Goal: Information Seeking & Learning: Learn about a topic

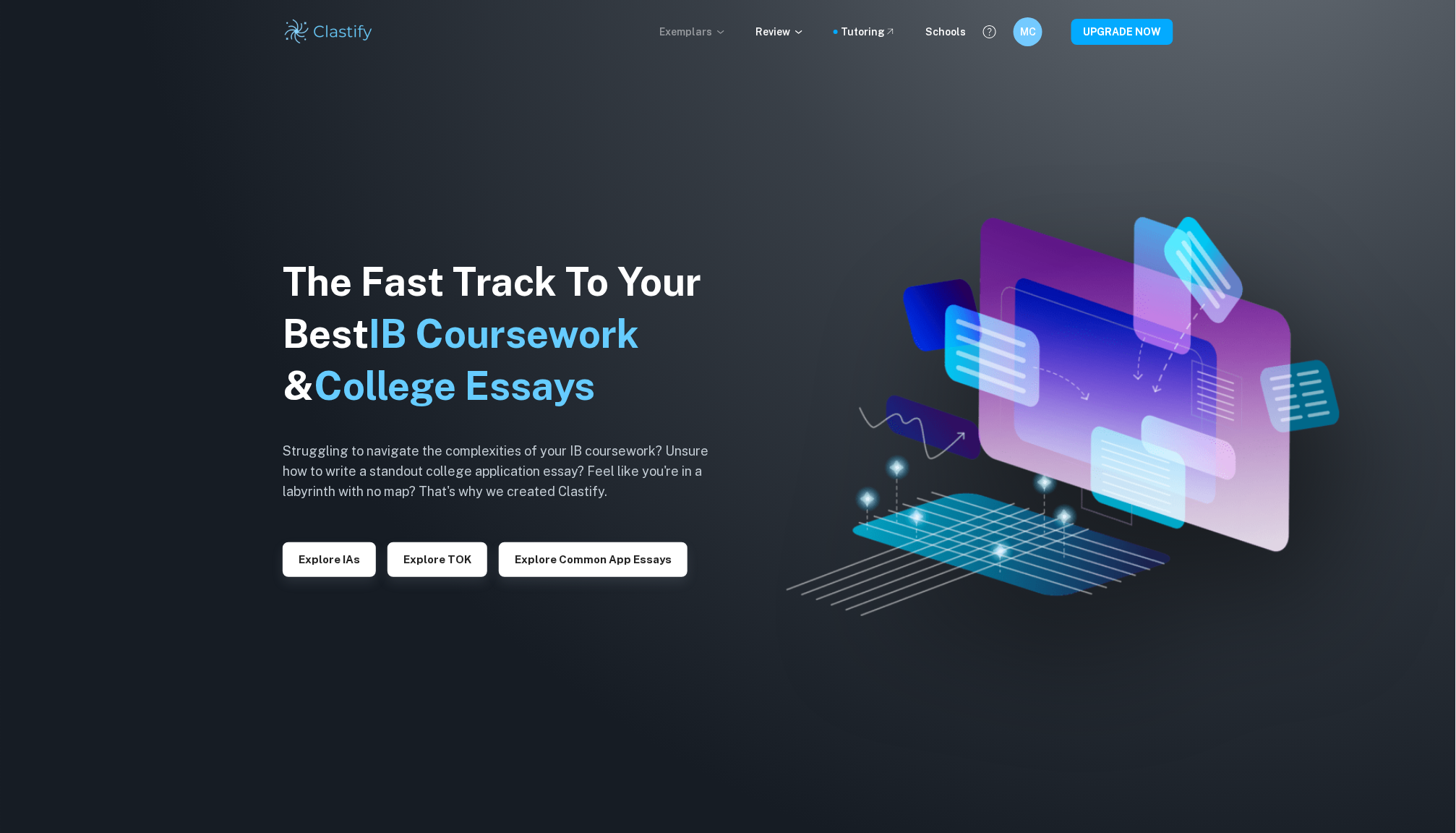
click at [707, 33] on p "Exemplars" at bounding box center [693, 32] width 67 height 16
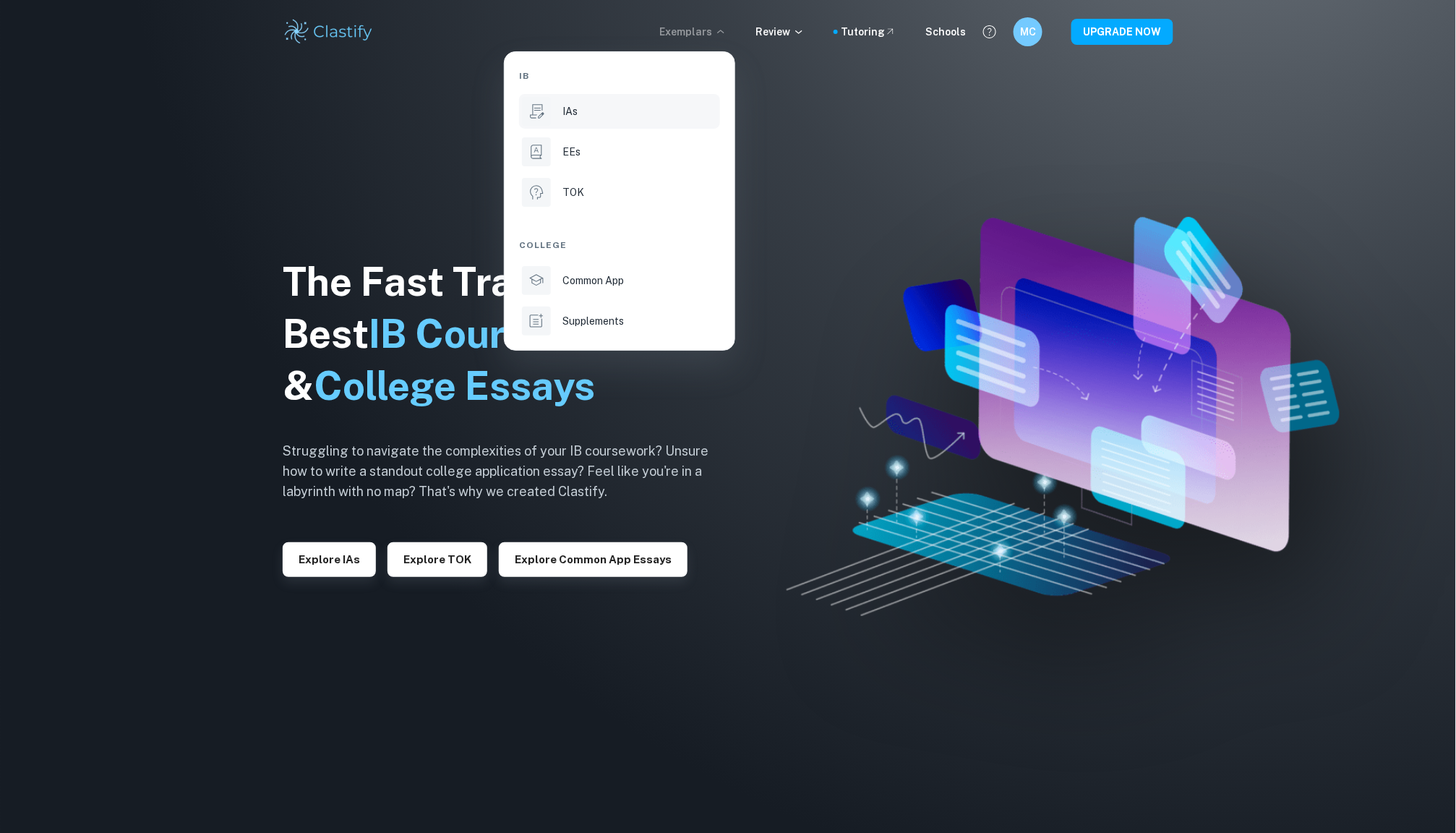
click at [625, 117] on div "IAs" at bounding box center [640, 111] width 155 height 16
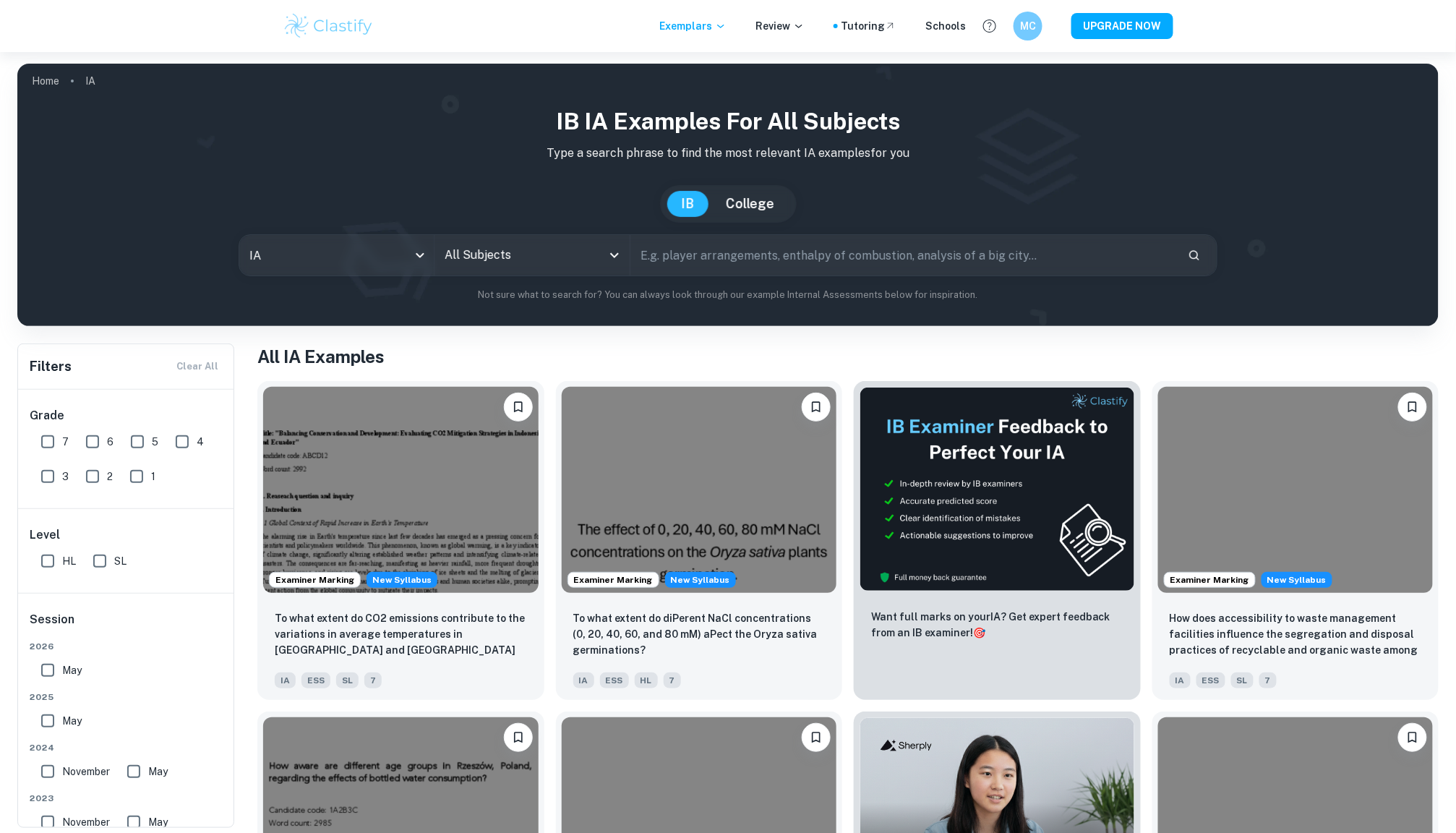
click at [44, 443] on input "7" at bounding box center [47, 442] width 29 height 29
checkbox input "true"
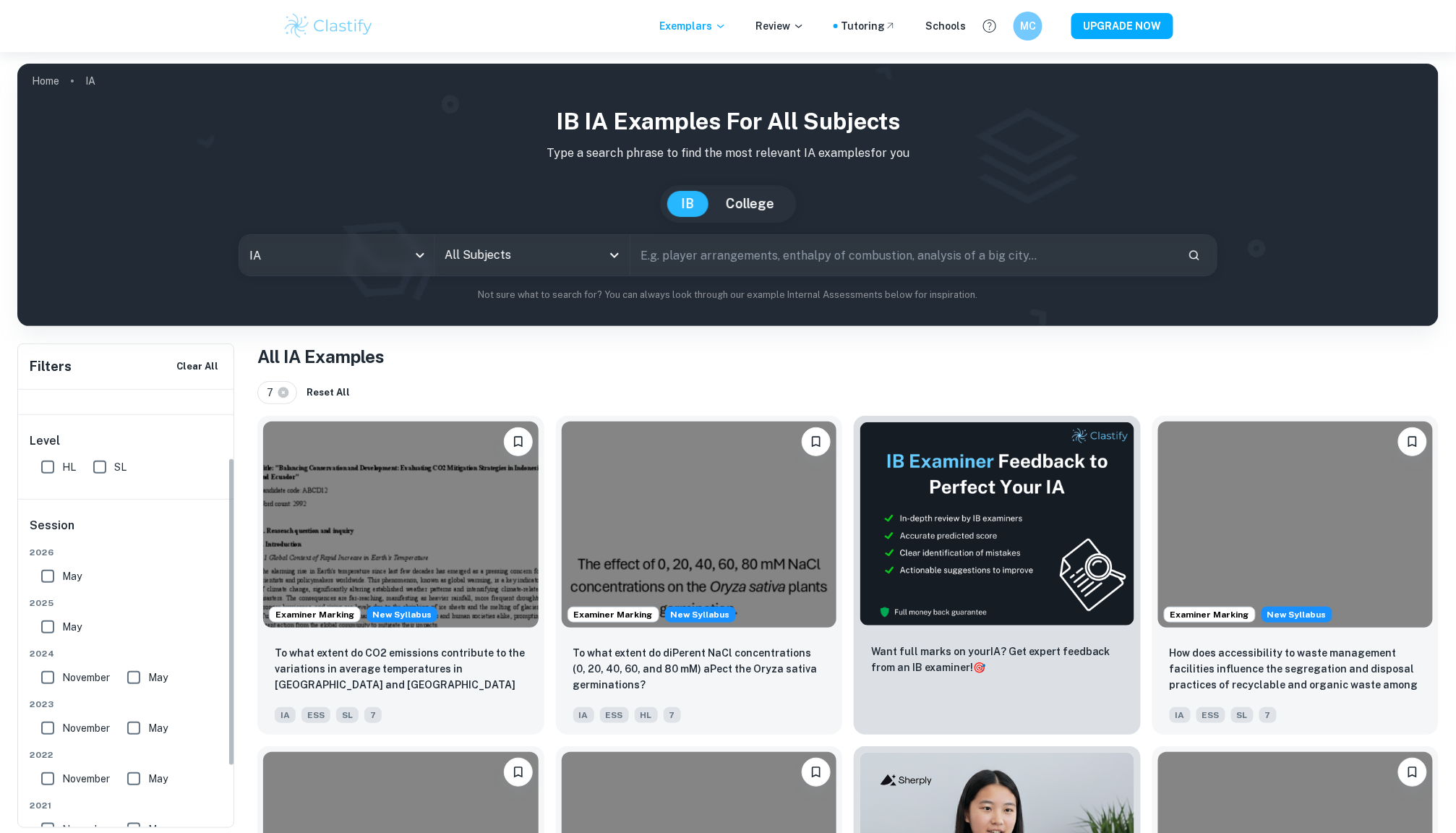
scroll to position [129, 0]
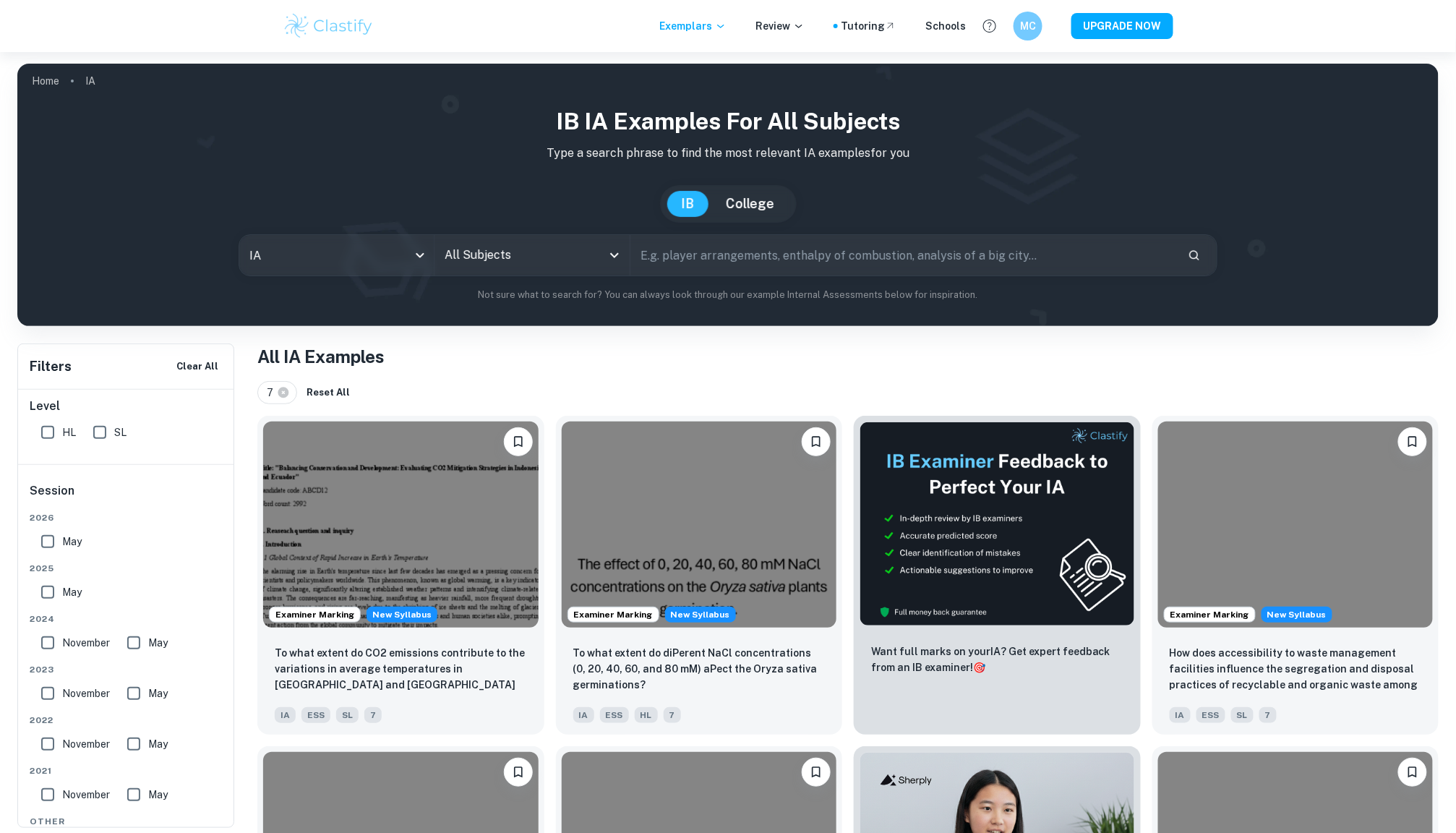
click at [104, 427] on input "SL" at bounding box center [99, 432] width 29 height 29
checkbox input "true"
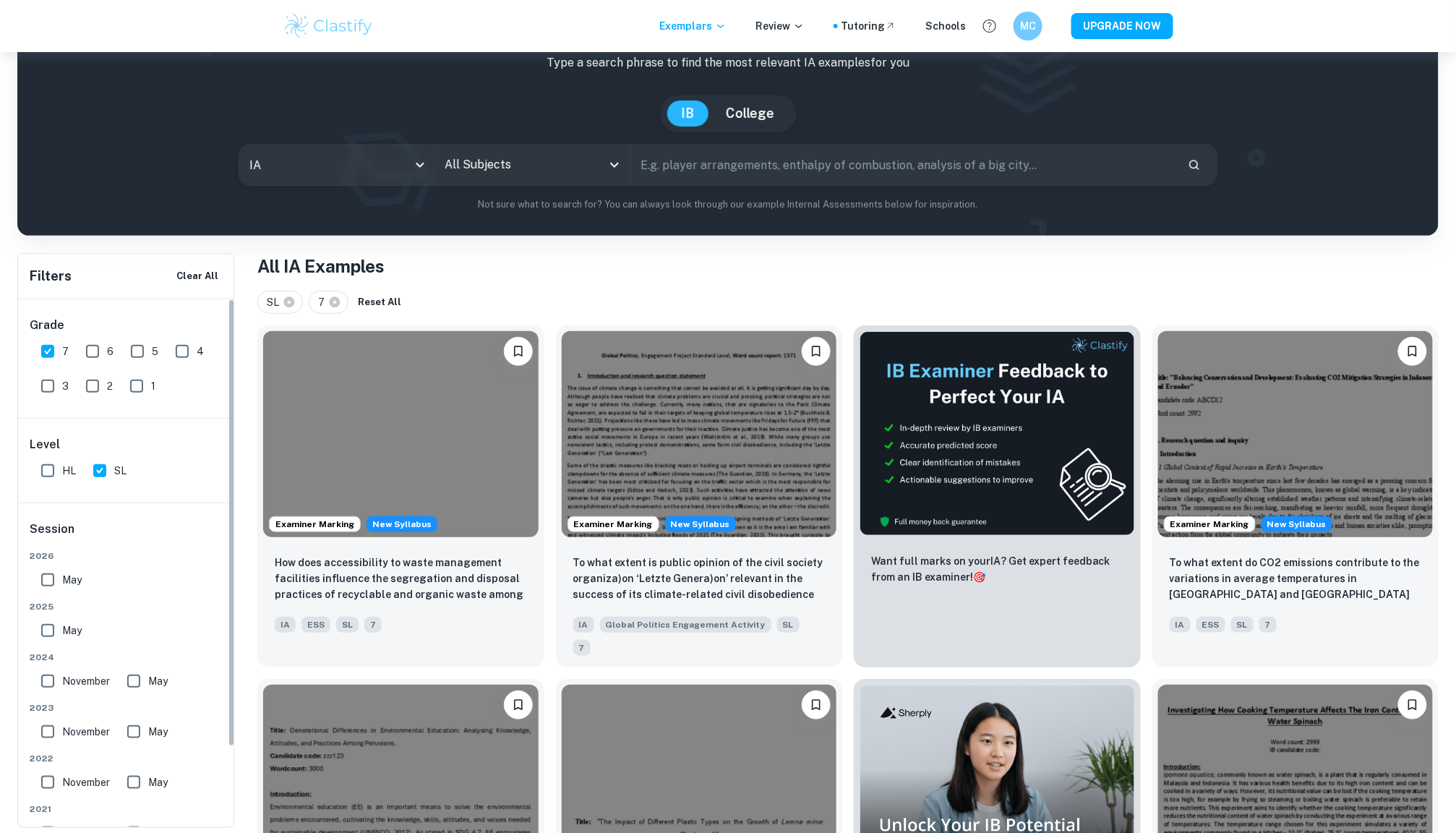
scroll to position [0, 0]
click at [519, 174] on input "All Subjects" at bounding box center [520, 164] width 160 height 27
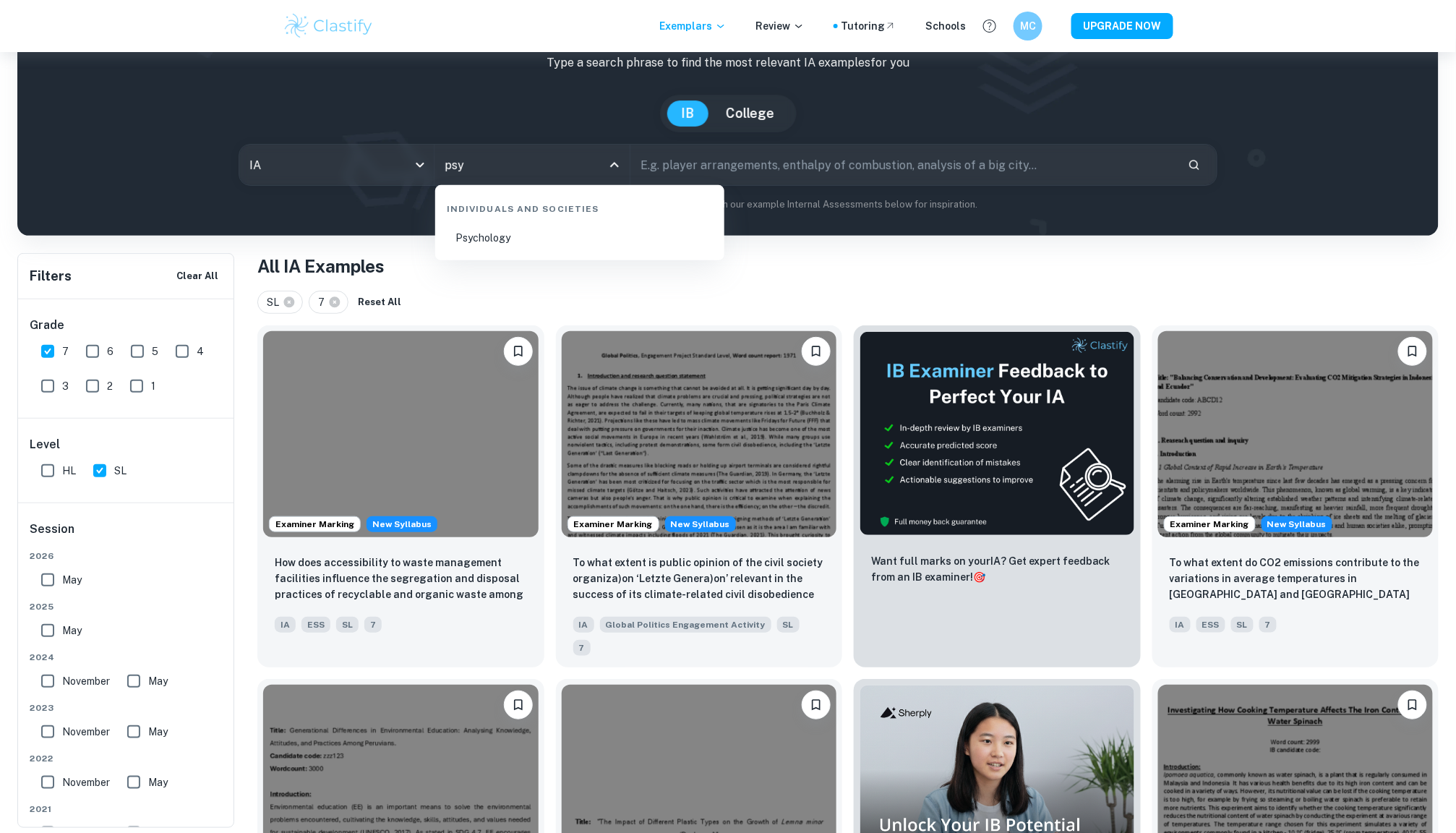
click at [538, 239] on li "Psychology" at bounding box center [580, 237] width 277 height 33
type input "Psychology"
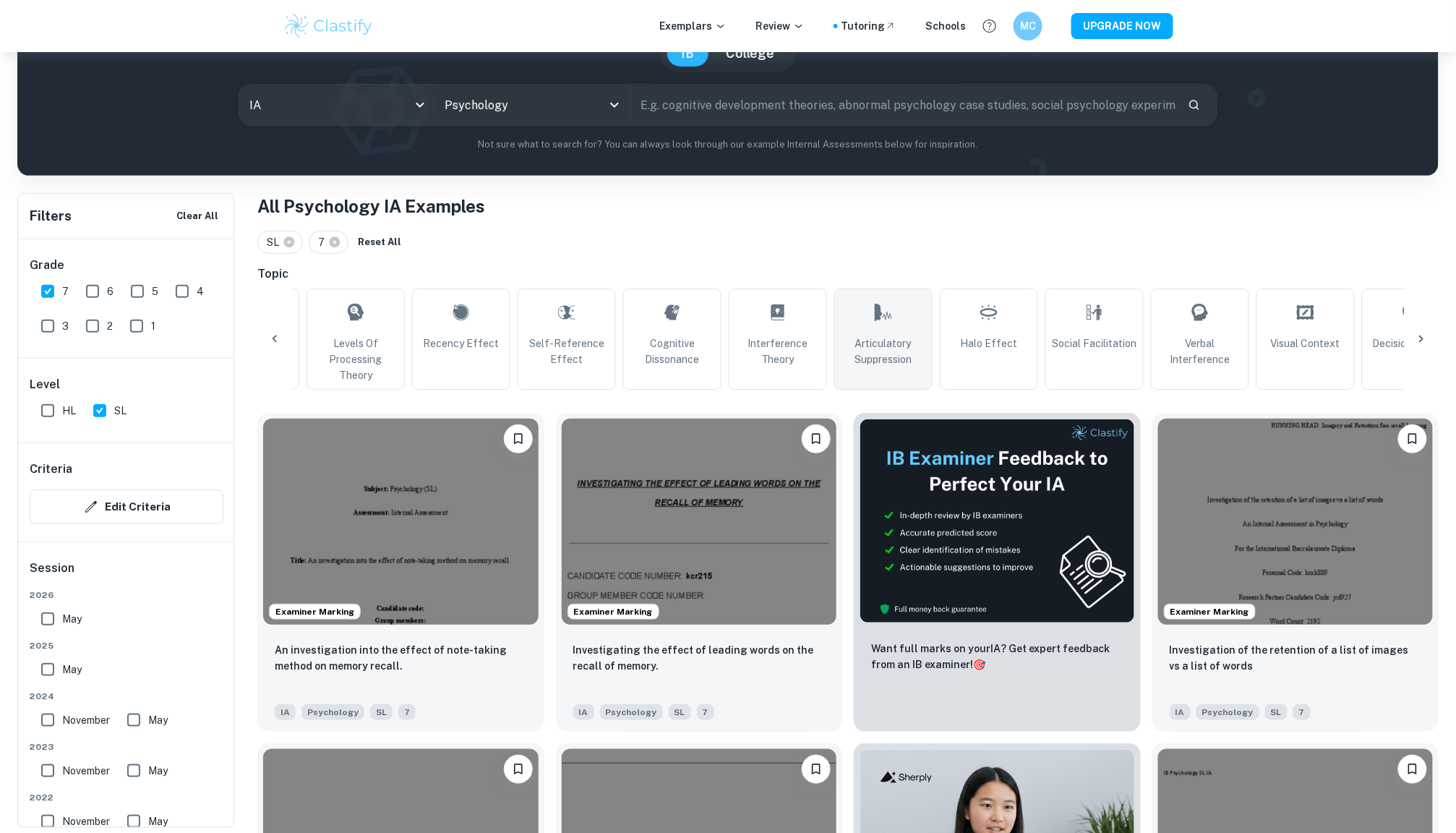
scroll to position [0, 625]
click at [997, 342] on span "Halo Effect" at bounding box center [982, 343] width 57 height 16
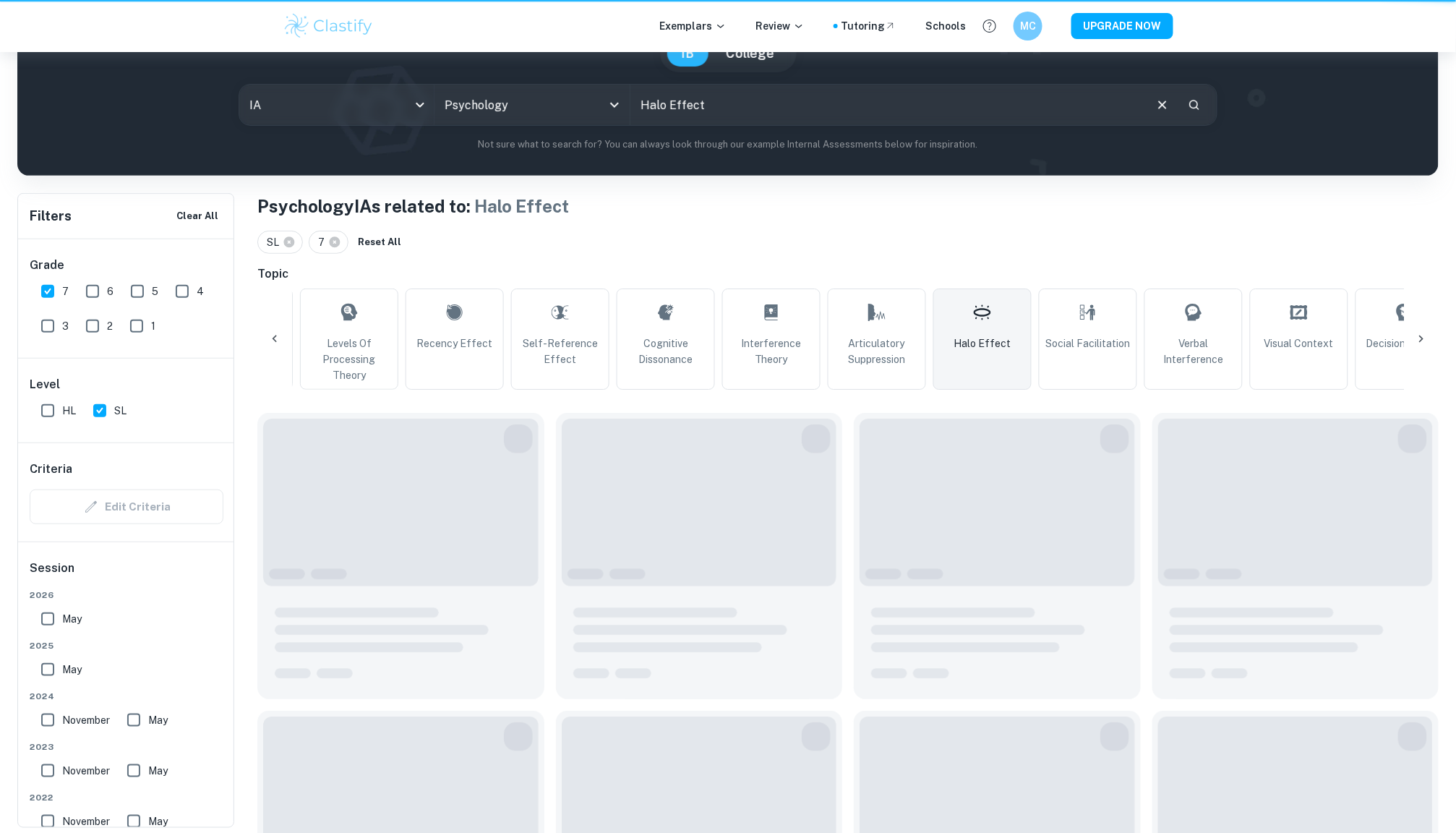
type input "Halo Effect"
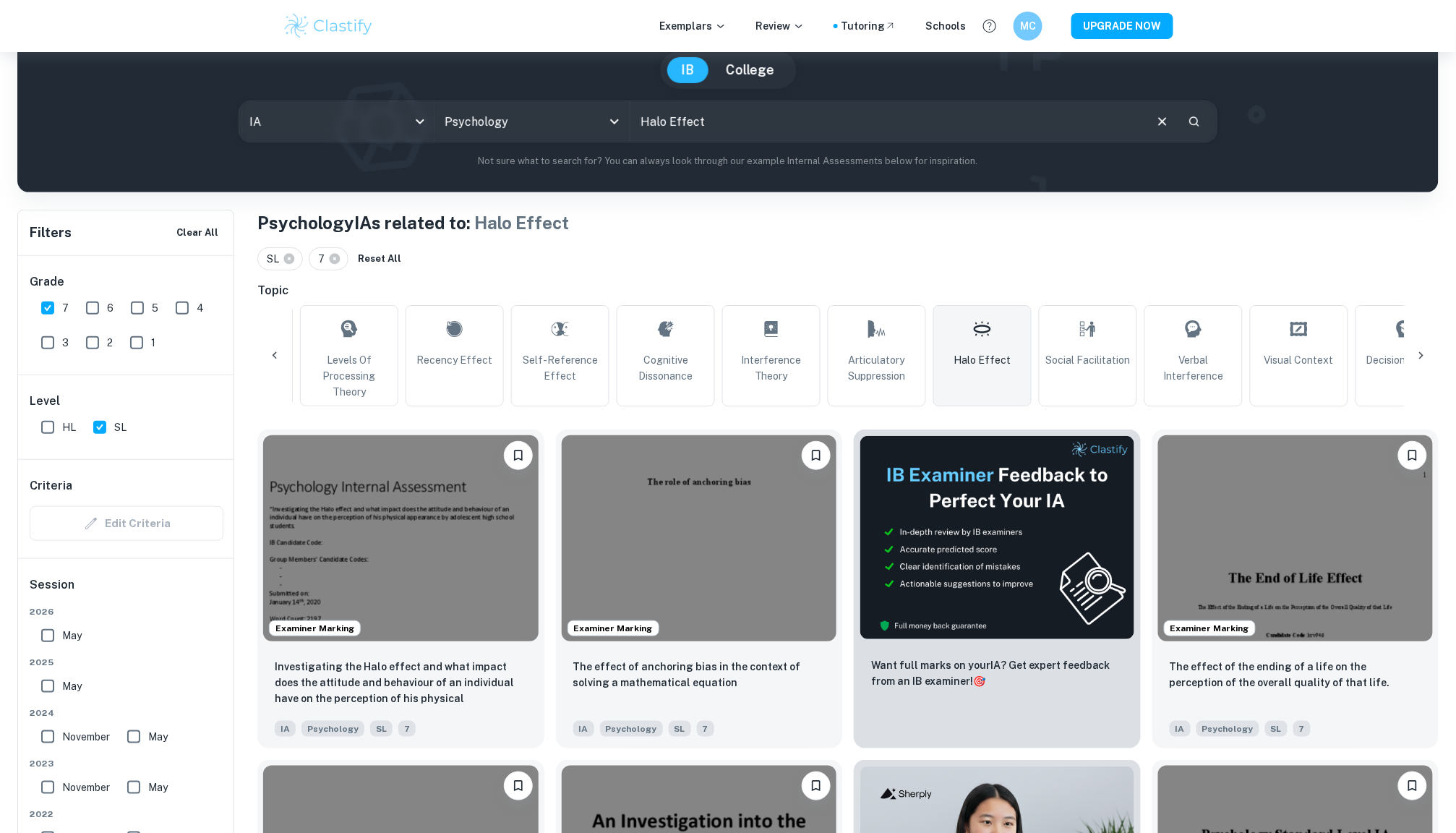
scroll to position [292, 0]
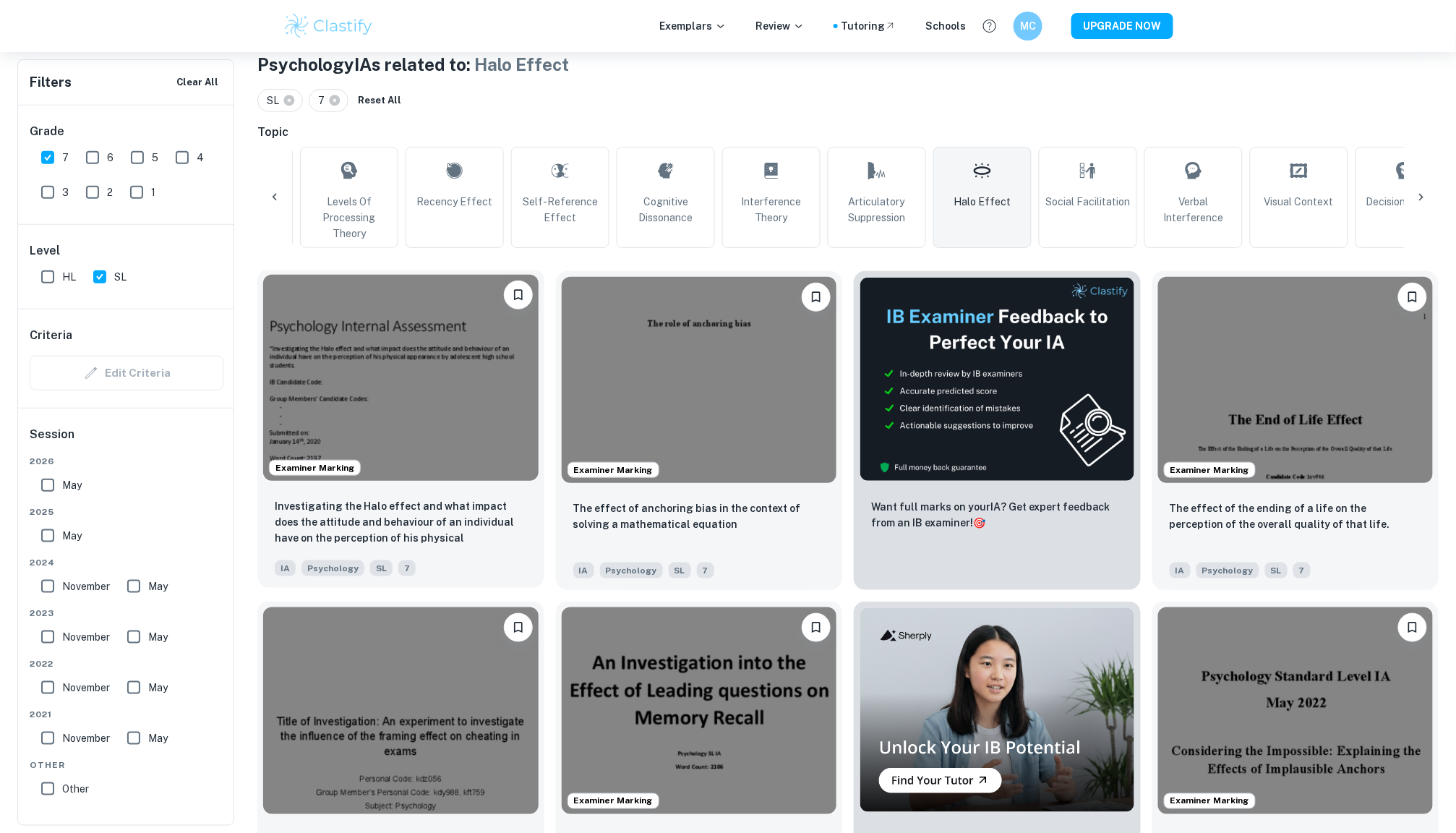
click at [452, 394] on img at bounding box center [401, 378] width 276 height 206
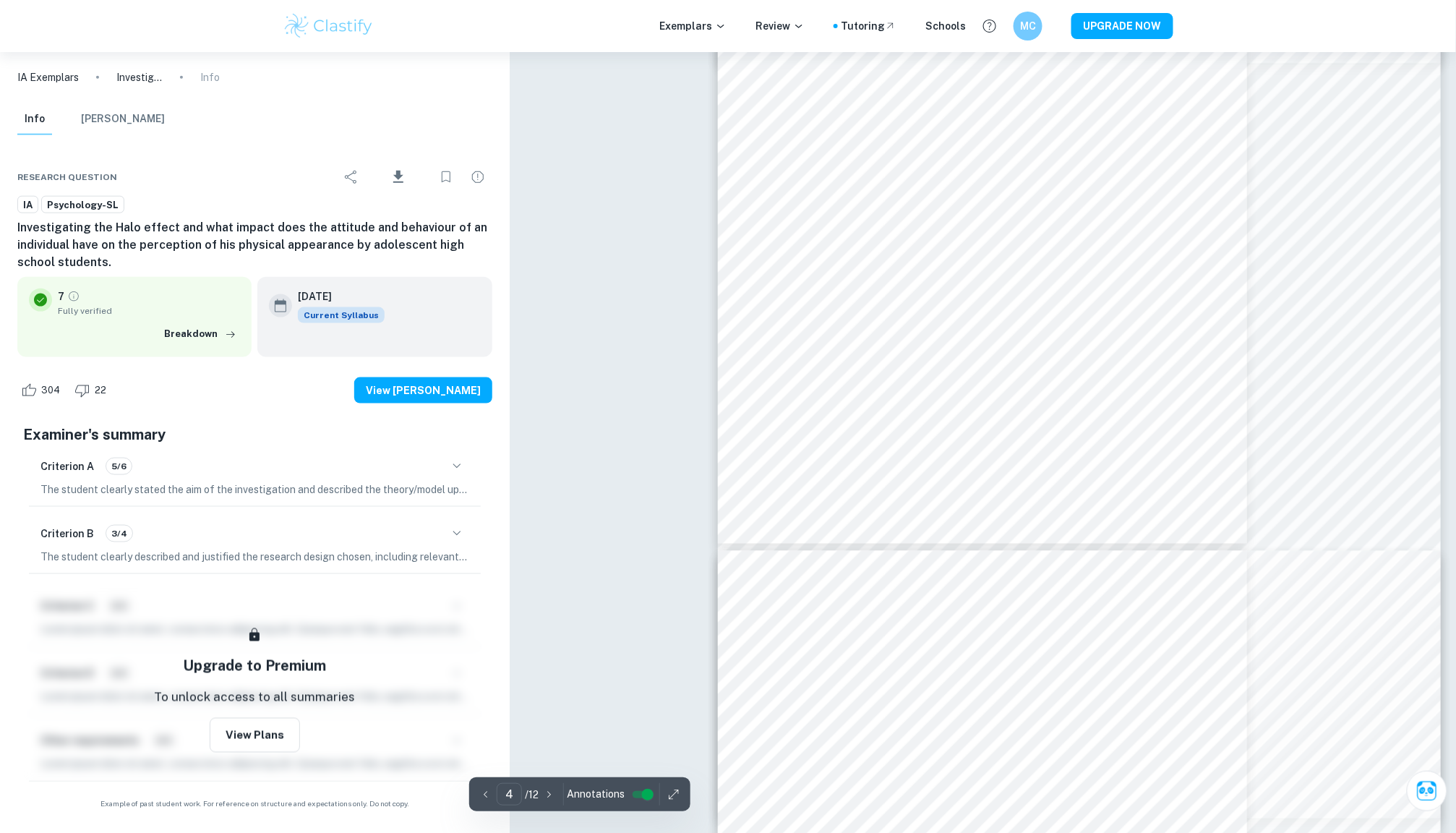
scroll to position [2713, 0]
type input "5"
